Goal: Information Seeking & Learning: Learn about a topic

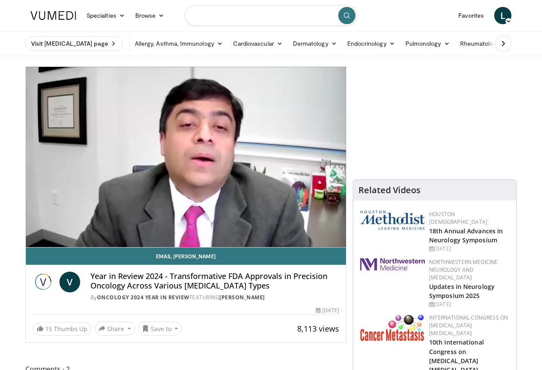
click at [235, 15] on input "Search topics, interventions" at bounding box center [271, 15] width 172 height 21
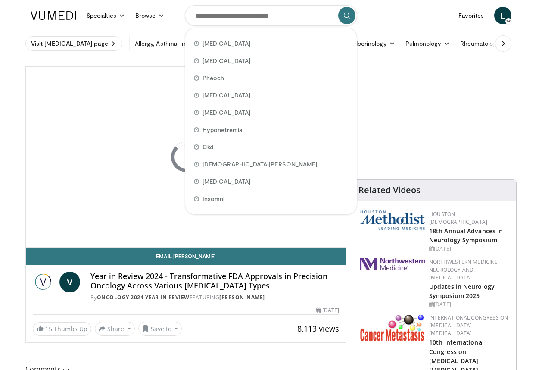
click at [214, 41] on span "Carcinoid" at bounding box center [227, 43] width 48 height 9
type input "*********"
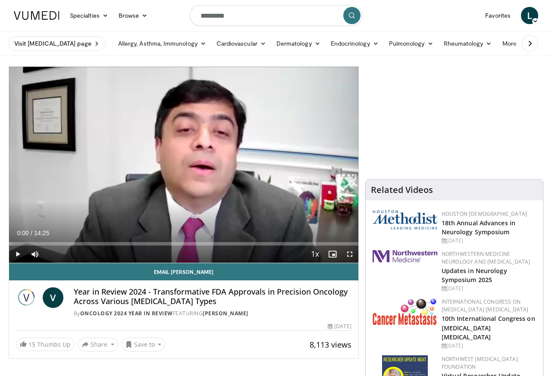
click at [353, 21] on button "submit" at bounding box center [351, 15] width 17 height 17
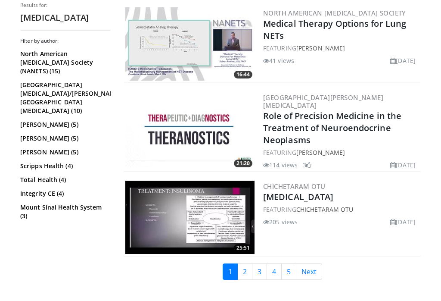
scroll to position [2144, 0]
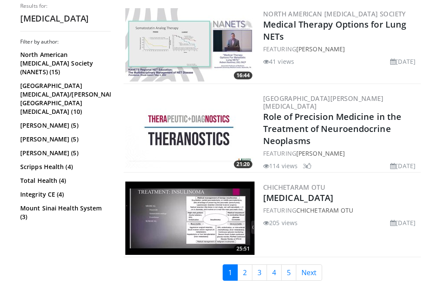
click at [246, 264] on link "2" at bounding box center [245, 272] width 15 height 16
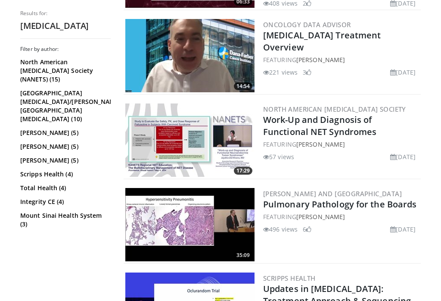
scroll to position [510, 0]
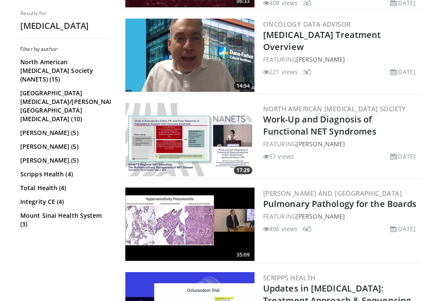
click at [181, 145] on img at bounding box center [189, 139] width 129 height 73
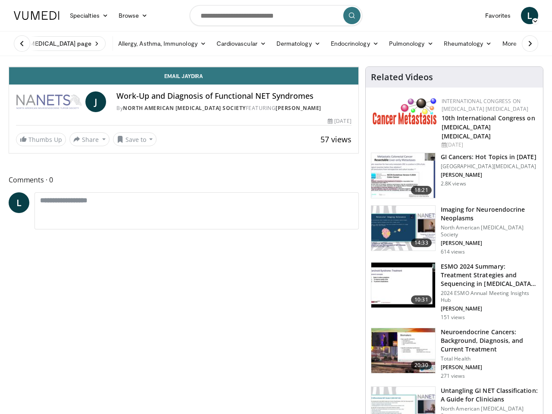
scroll to position [41, 47]
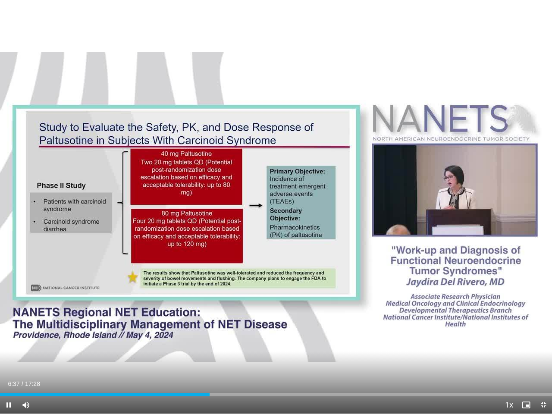
click at [188, 206] on div "10 seconds Tap to unmute" at bounding box center [276, 206] width 552 height 413
click at [163, 204] on div "10 seconds Tap to unmute" at bounding box center [276, 206] width 552 height 413
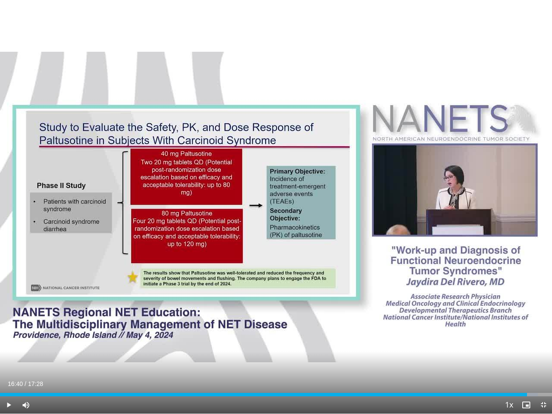
scroll to position [0, 0]
